Goal: Task Accomplishment & Management: Manage account settings

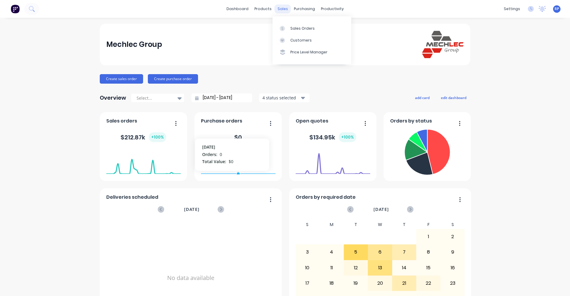
drag, startPoint x: 0, startPoint y: 0, endPoint x: 281, endPoint y: 7, distance: 280.9
click at [281, 7] on div "sales" at bounding box center [283, 8] width 16 height 9
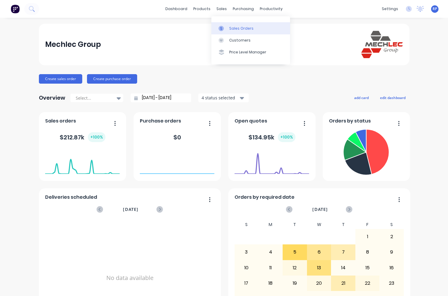
drag, startPoint x: 222, startPoint y: 10, endPoint x: 239, endPoint y: 24, distance: 21.9
click at [222, 10] on div "sales" at bounding box center [221, 8] width 16 height 9
drag, startPoint x: 240, startPoint y: 27, endPoint x: 252, endPoint y: 35, distance: 14.7
click at [240, 27] on div "Sales Orders" at bounding box center [241, 28] width 24 height 5
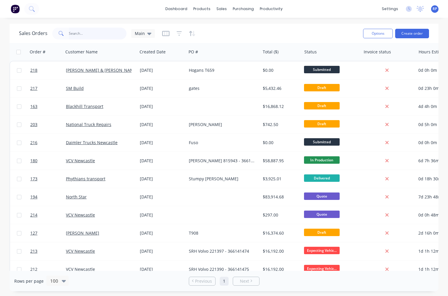
click at [89, 35] on input "text" at bounding box center [98, 34] width 58 height 12
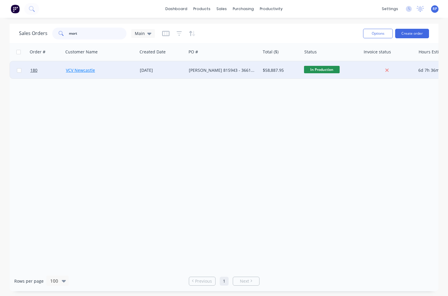
type input "mort"
click at [88, 72] on link "VCV Newcastle" at bounding box center [80, 70] width 29 height 6
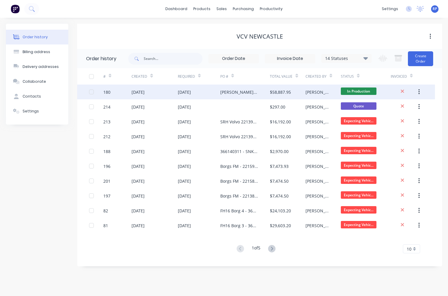
click at [242, 96] on div "[PERSON_NAME] 815943 - 366141255" at bounding box center [245, 92] width 50 height 15
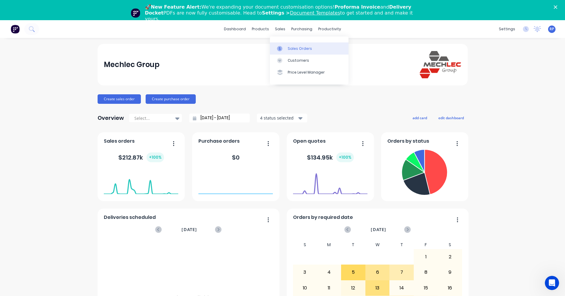
click at [288, 49] on div "Sales Orders" at bounding box center [300, 48] width 24 height 5
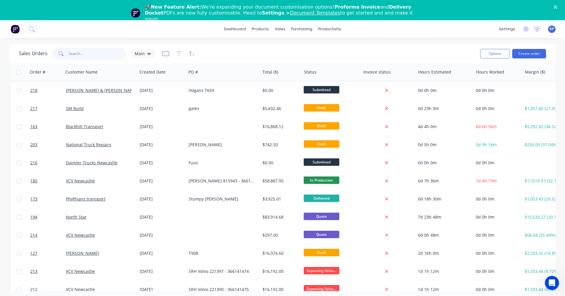
click at [98, 58] on input "text" at bounding box center [98, 54] width 58 height 12
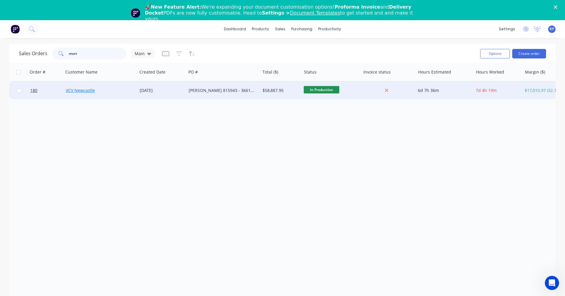
type input "mort"
click at [85, 91] on link "VCV Newcastle" at bounding box center [80, 91] width 29 height 6
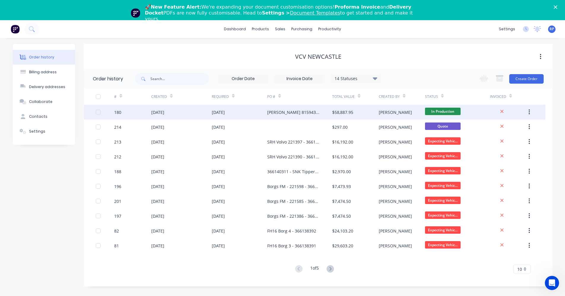
click at [271, 112] on div "[PERSON_NAME] 815943 - 366141255" at bounding box center [293, 112] width 53 height 6
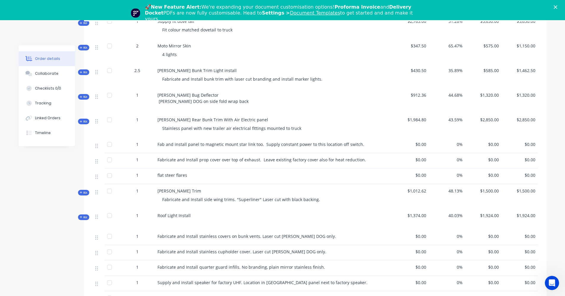
scroll to position [524, 0]
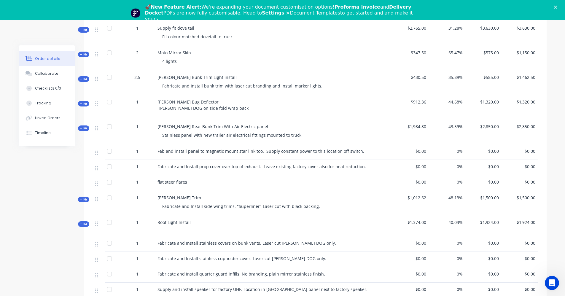
click at [261, 148] on span "Fab and install panel to magnetic mount star link too. Supply constant power to…" at bounding box center [261, 151] width 207 height 6
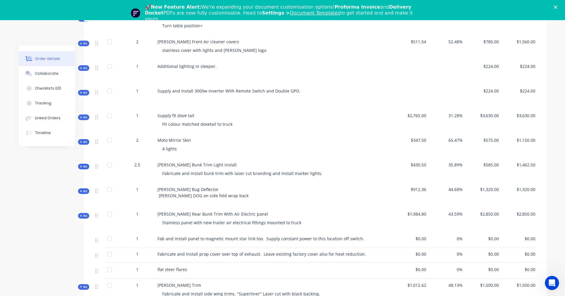
scroll to position [346, 0]
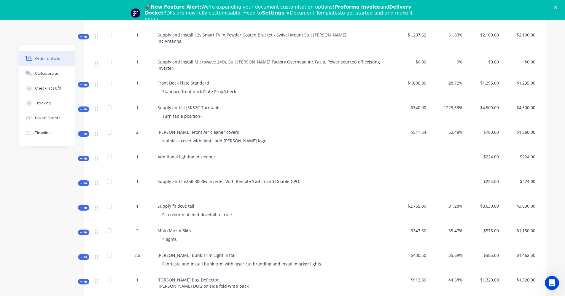
click at [560, 6] on div "Close" at bounding box center [557, 7] width 6 height 4
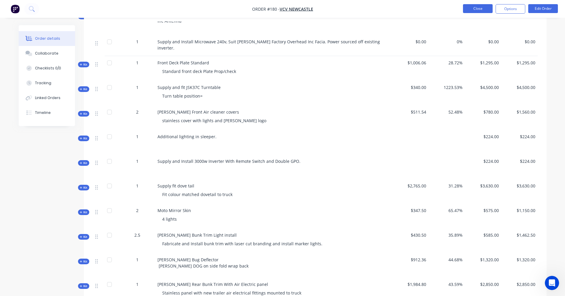
click at [478, 8] on button "Close" at bounding box center [478, 8] width 30 height 9
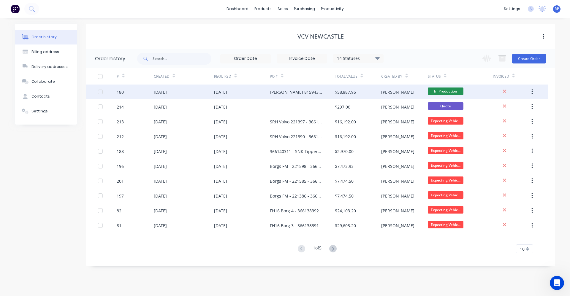
click at [297, 96] on div "[PERSON_NAME] 815943 - 366141255" at bounding box center [302, 92] width 65 height 15
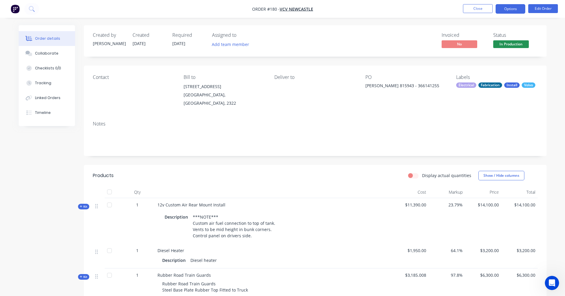
click at [503, 10] on button "Options" at bounding box center [511, 8] width 30 height 9
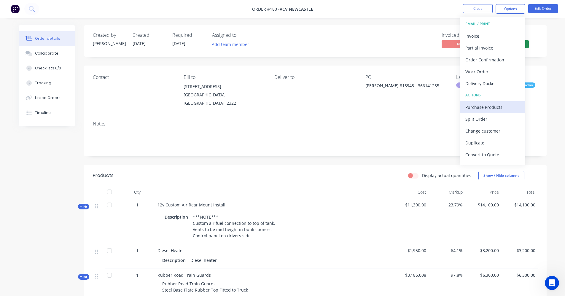
click at [504, 111] on div "Purchase Products" at bounding box center [493, 107] width 55 height 9
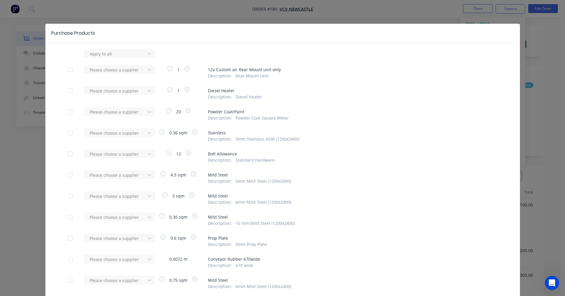
click at [424, 9] on div "Purchase Products Apply to all Please choose a supplier 1 12v Custom air Rear M…" at bounding box center [282, 148] width 565 height 296
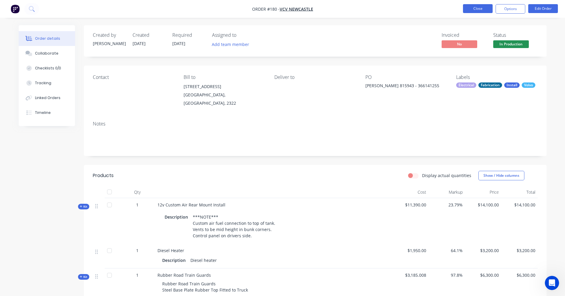
click at [481, 9] on button "Close" at bounding box center [478, 8] width 30 height 9
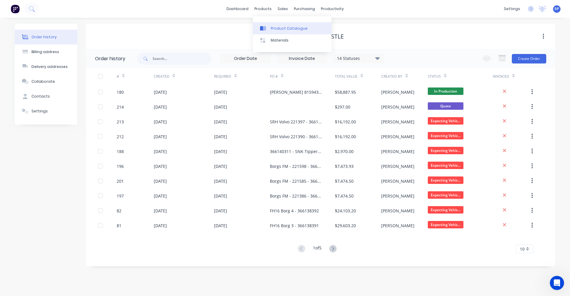
click at [272, 31] on div "Product Catalogue" at bounding box center [289, 28] width 37 height 5
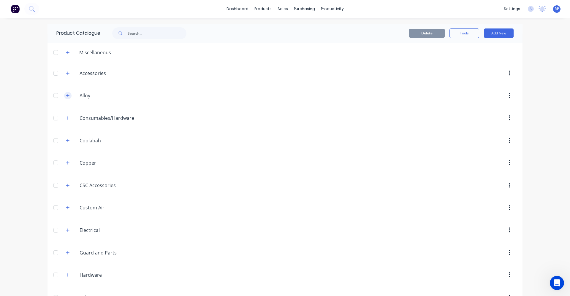
drag, startPoint x: 65, startPoint y: 96, endPoint x: 67, endPoint y: 97, distance: 3.2
click at [66, 96] on icon "button" at bounding box center [67, 95] width 3 height 3
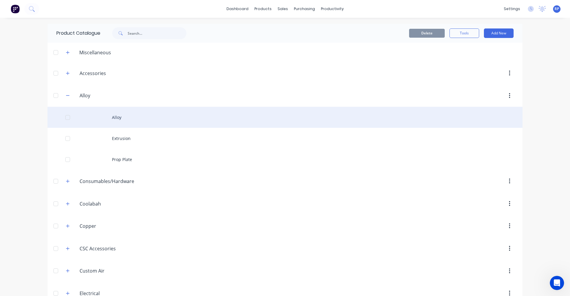
click at [109, 120] on div "Alloy" at bounding box center [284, 117] width 475 height 21
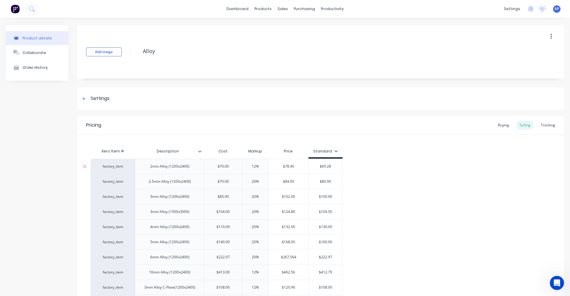
type textarea "x"
click at [544, 123] on div "Tracking" at bounding box center [548, 125] width 20 height 9
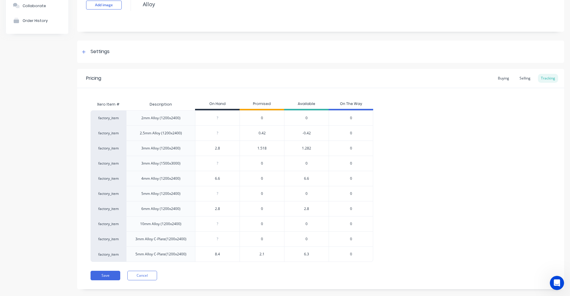
scroll to position [56, 0]
